Goal: Navigation & Orientation: Find specific page/section

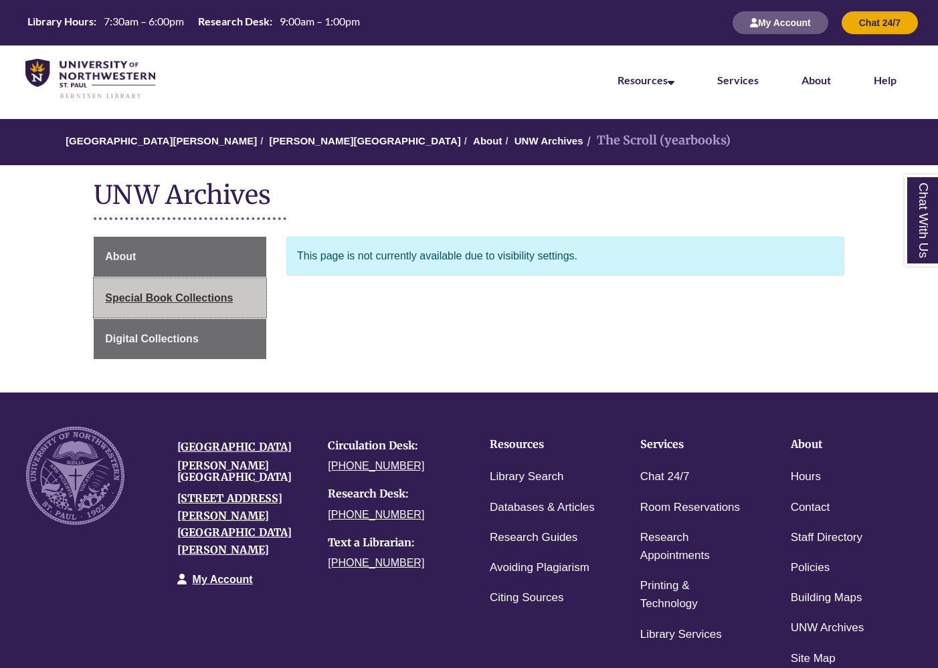
click at [203, 296] on span "Special Book Collections" at bounding box center [169, 297] width 128 height 11
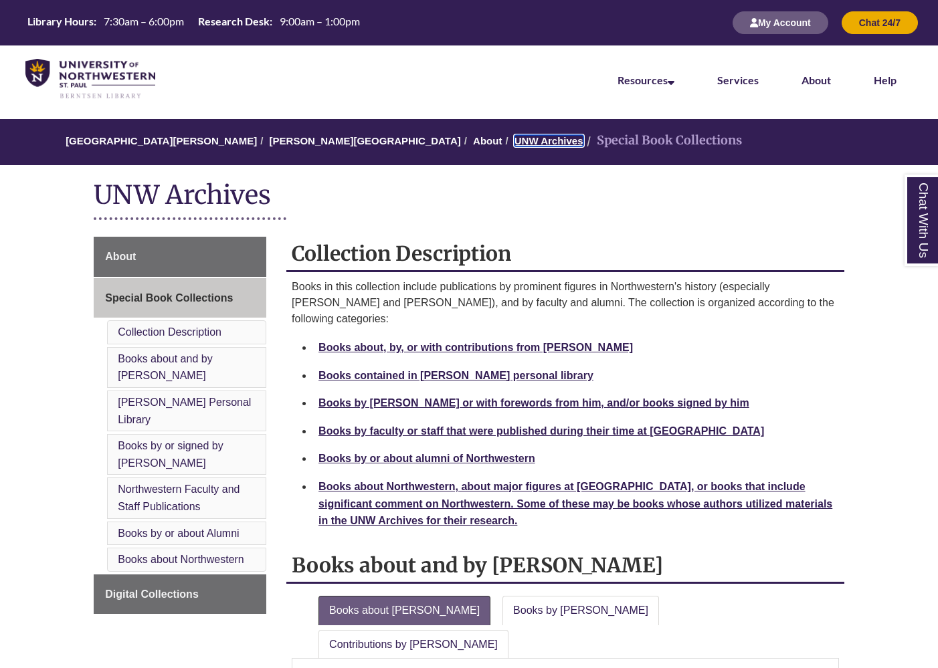
click at [514, 141] on link "UNW Archives" at bounding box center [548, 140] width 69 height 11
